Goal: Check status: Check status

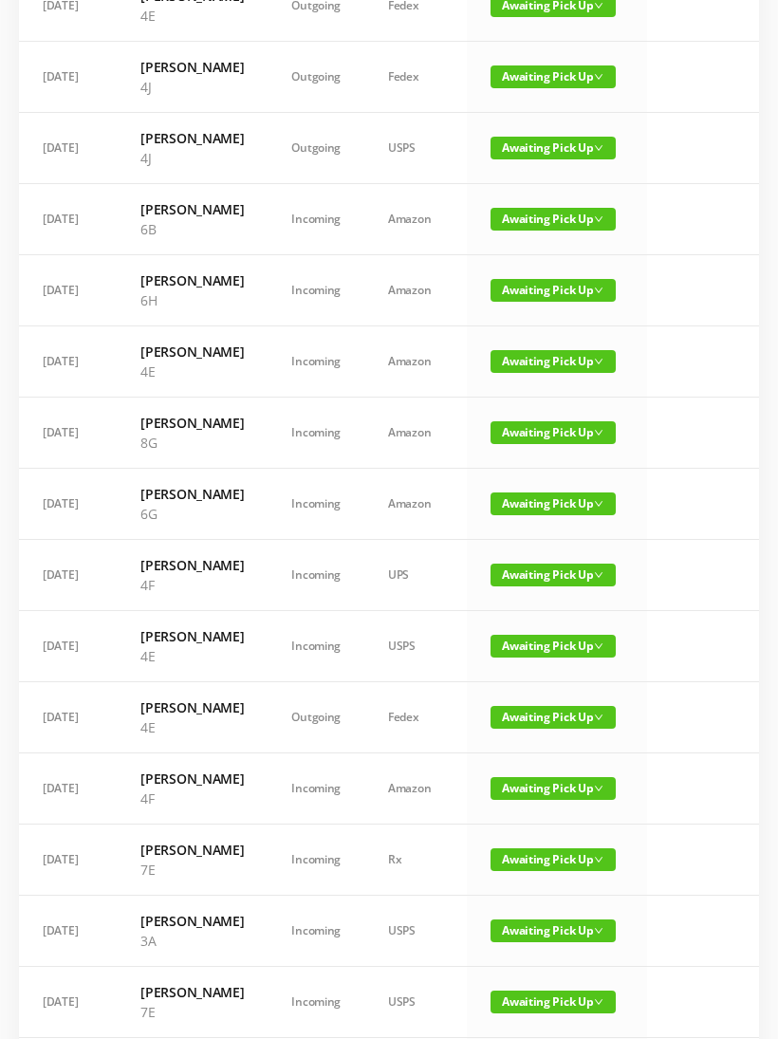
scroll to position [343, 0]
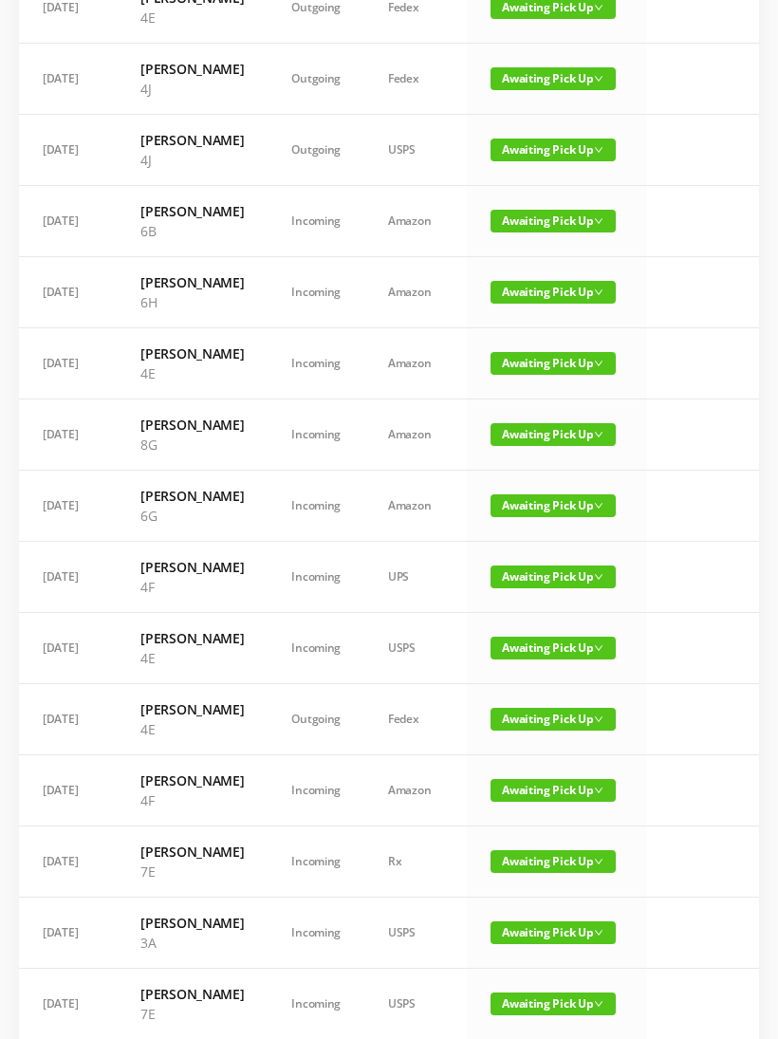
click at [528, 588] on span "Awaiting Pick Up" at bounding box center [553, 576] width 125 height 23
click at [515, 774] on link "Picked Up" at bounding box center [541, 773] width 123 height 30
click at [539, 517] on span "Awaiting Pick Up" at bounding box center [553, 505] width 125 height 23
click at [533, 687] on link "Picked Up" at bounding box center [541, 682] width 123 height 30
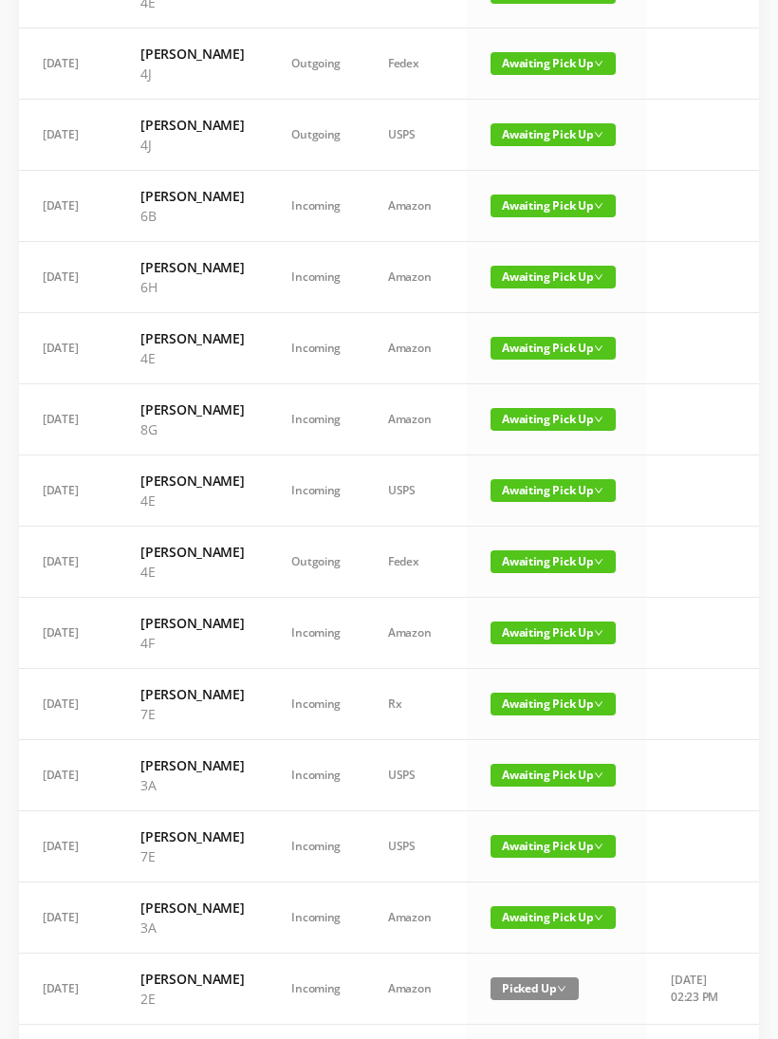
scroll to position [360, 0]
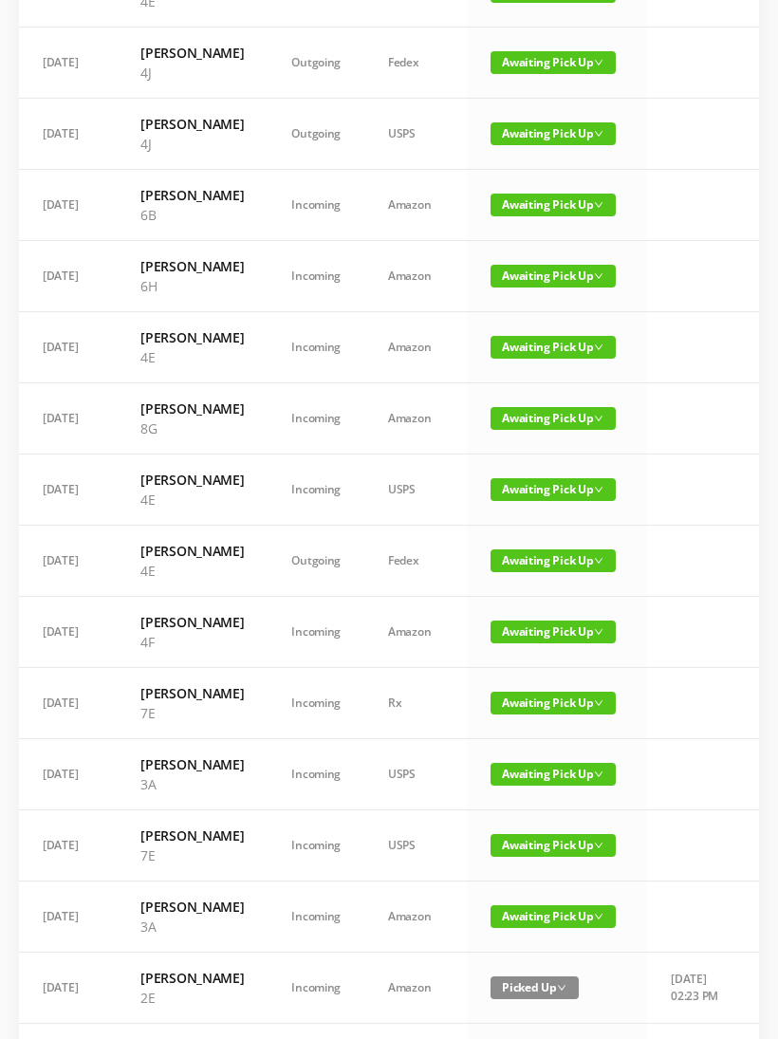
click at [543, 359] on span "Awaiting Pick Up" at bounding box center [553, 347] width 125 height 23
click at [528, 499] on link "Picked Up" at bounding box center [541, 504] width 123 height 30
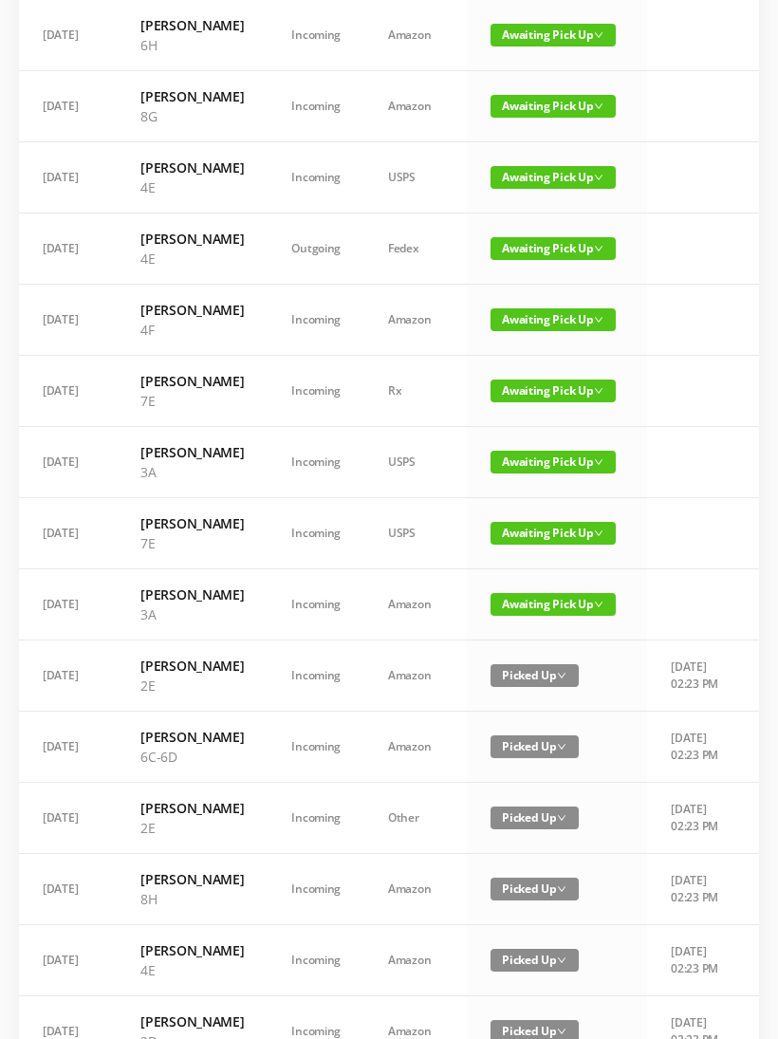
scroll to position [602, 0]
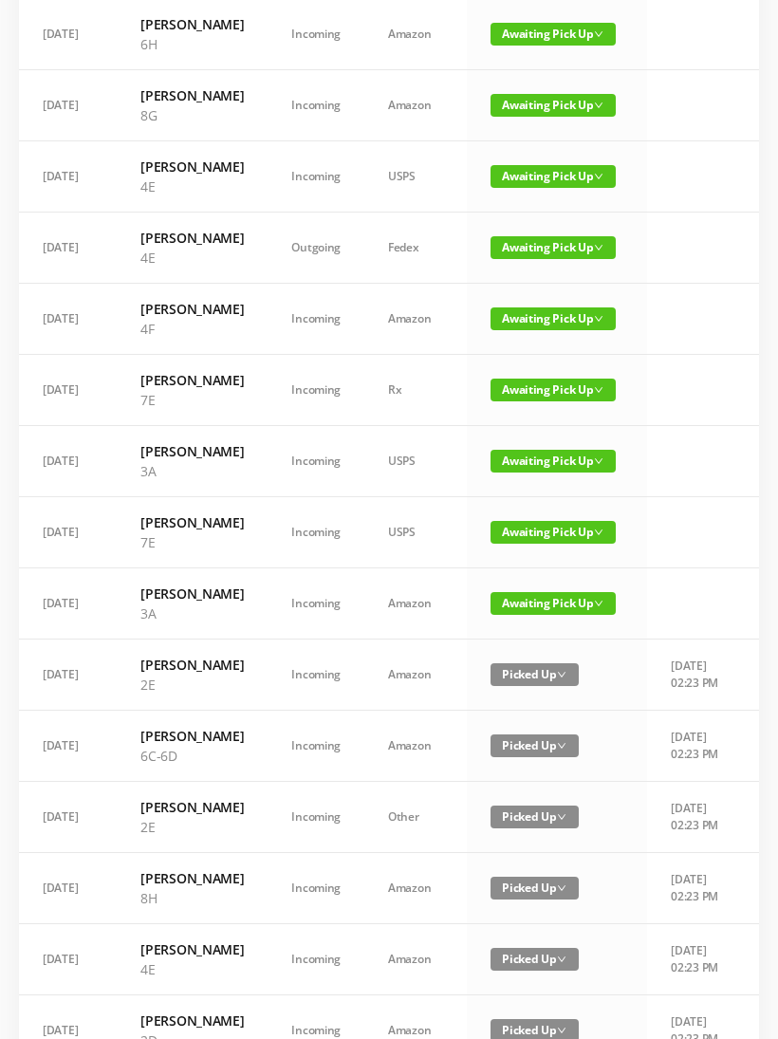
click at [555, 330] on span "Awaiting Pick Up" at bounding box center [553, 318] width 125 height 23
click at [534, 521] on link "Picked Up" at bounding box center [541, 515] width 123 height 30
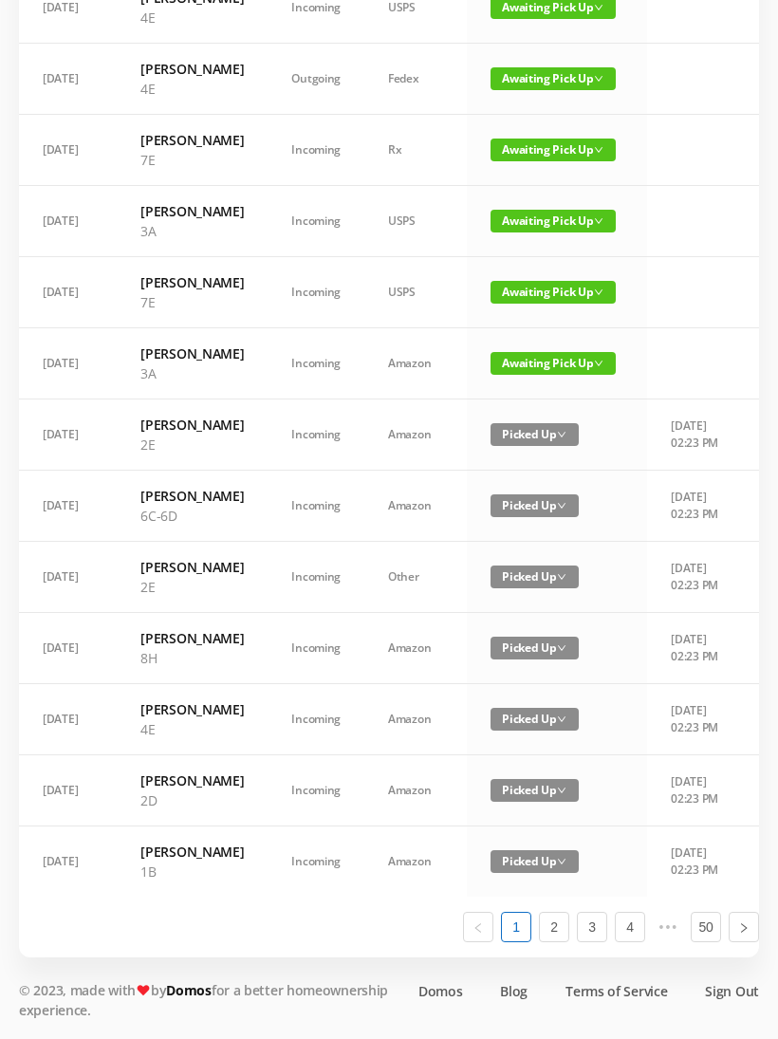
scroll to position [975, 0]
click at [564, 941] on link "2" at bounding box center [554, 927] width 28 height 28
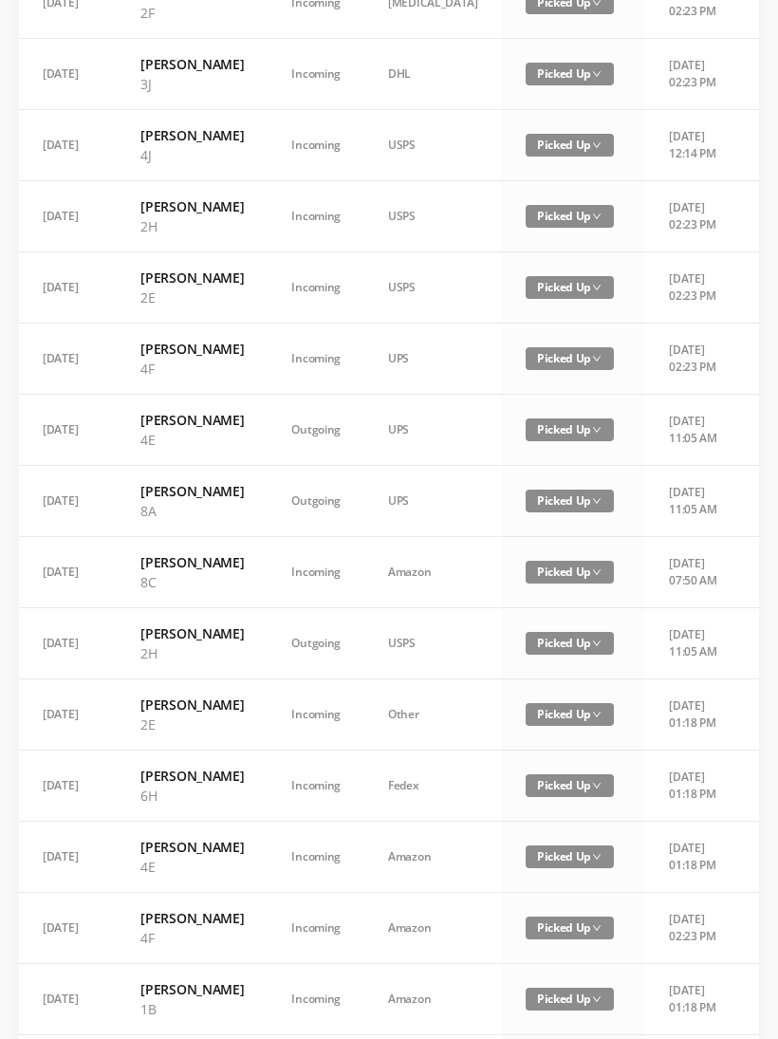
scroll to position [916, 0]
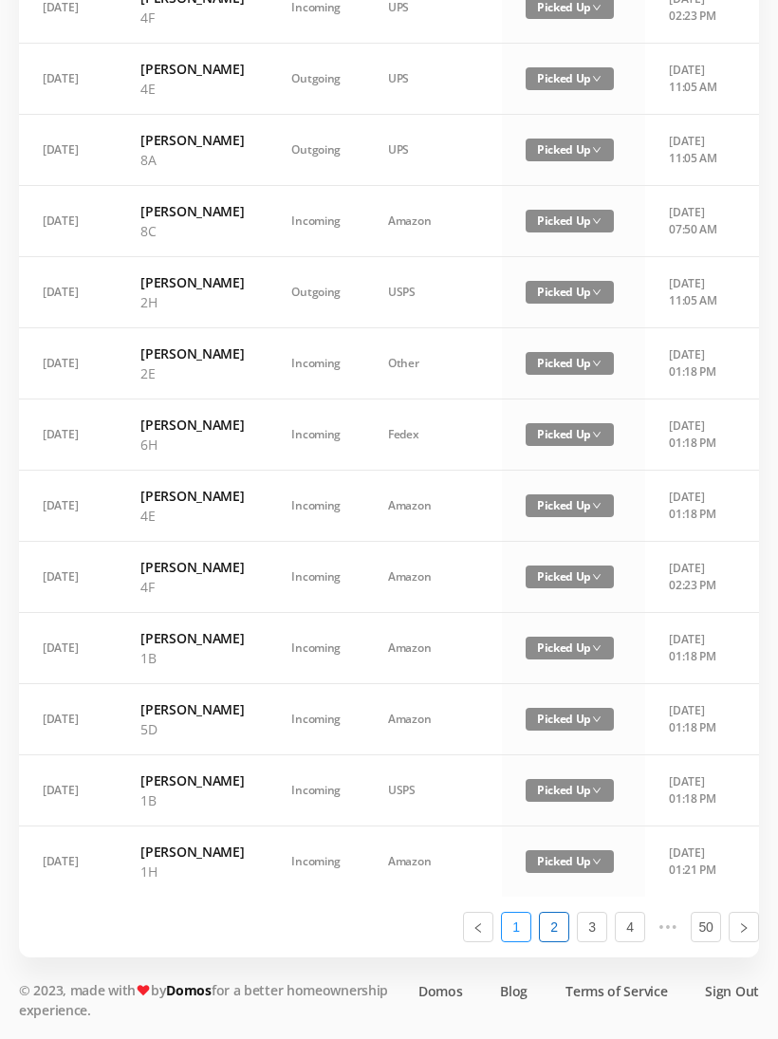
click at [528, 941] on link "1" at bounding box center [516, 927] width 28 height 28
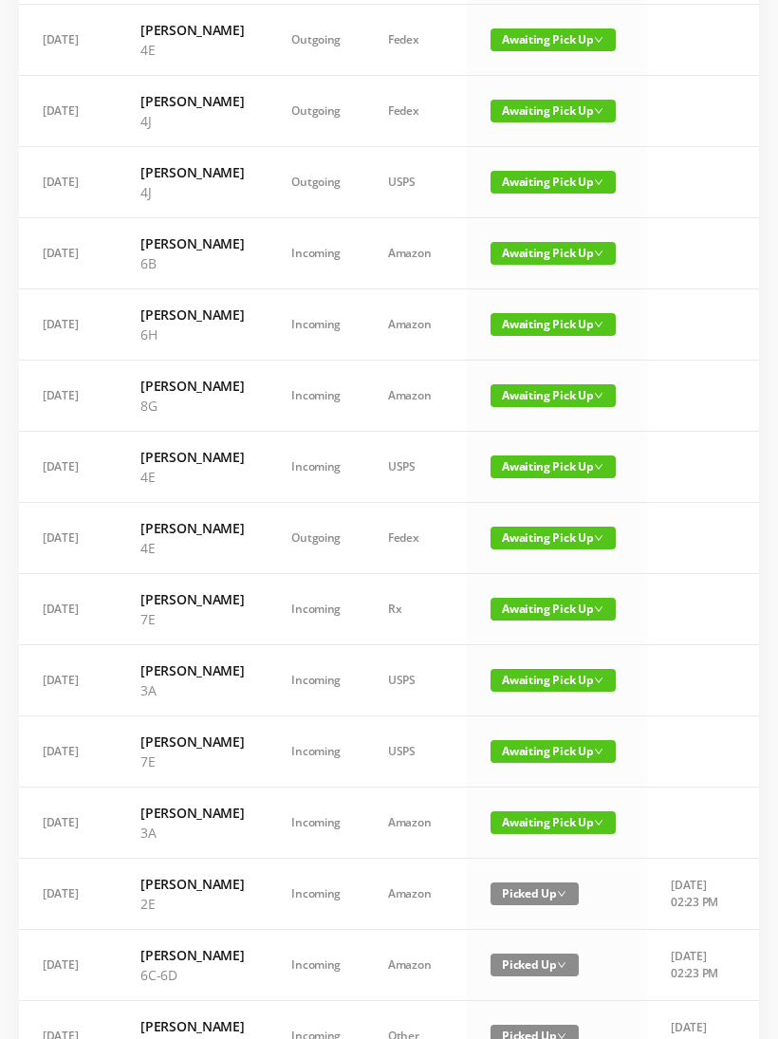
scroll to position [300, 0]
